Goal: Navigation & Orientation: Find specific page/section

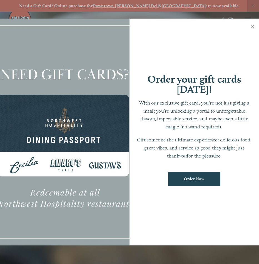
click at [251, 26] on link "Close" at bounding box center [252, 27] width 11 height 16
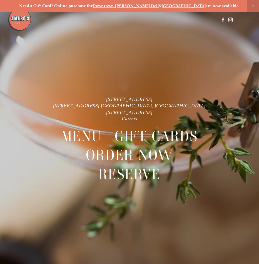
click at [250, 19] on icon at bounding box center [247, 19] width 7 height 5
click at [226, 22] on header "Menu Order Now Visit Gallery 0" at bounding box center [129, 20] width 259 height 40
click at [226, 22] on span "Careers" at bounding box center [227, 19] width 13 height 5
click at [256, 5] on span "Close Announcement" at bounding box center [253, 6] width 12 height 12
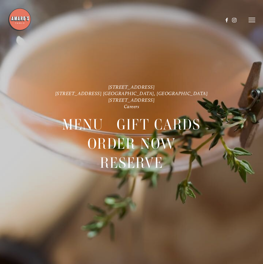
click at [255, 22] on div at bounding box center [131, 132] width 263 height 264
click at [253, 21] on icon at bounding box center [251, 19] width 7 height 5
click at [144, 17] on header "Menu Order Now Visit Gallery 0" at bounding box center [131, 20] width 263 height 40
click at [140, 21] on span "Menu" at bounding box center [145, 19] width 10 height 5
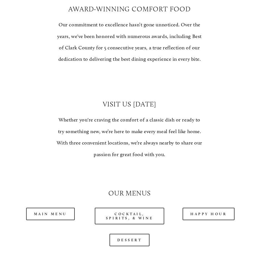
scroll to position [416, 0]
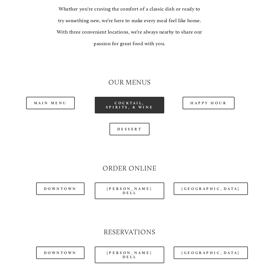
click at [117, 112] on link "Cocktail, Spirits, & Wine" at bounding box center [130, 105] width 70 height 17
